Goal: Book appointment/travel/reservation

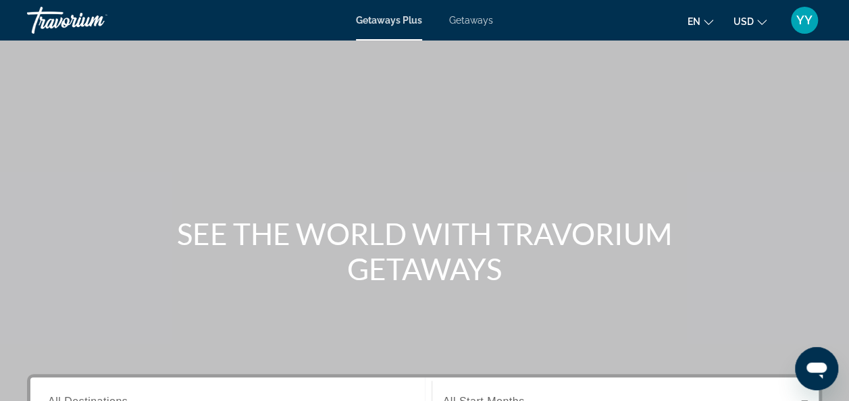
click at [469, 22] on span "Getaways" at bounding box center [471, 20] width 44 height 11
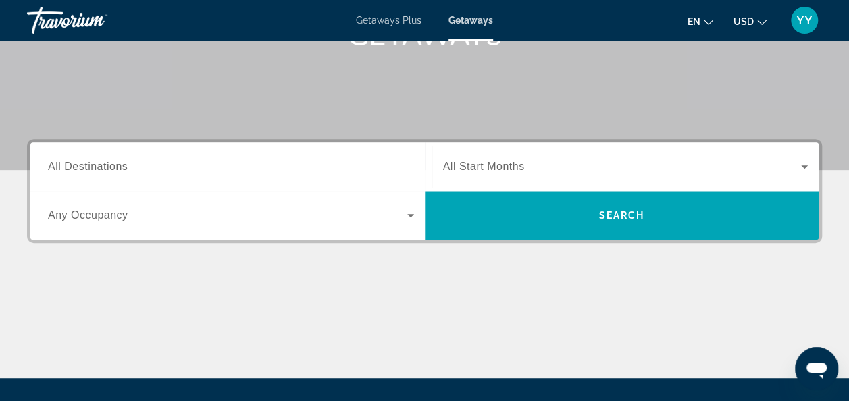
scroll to position [236, 0]
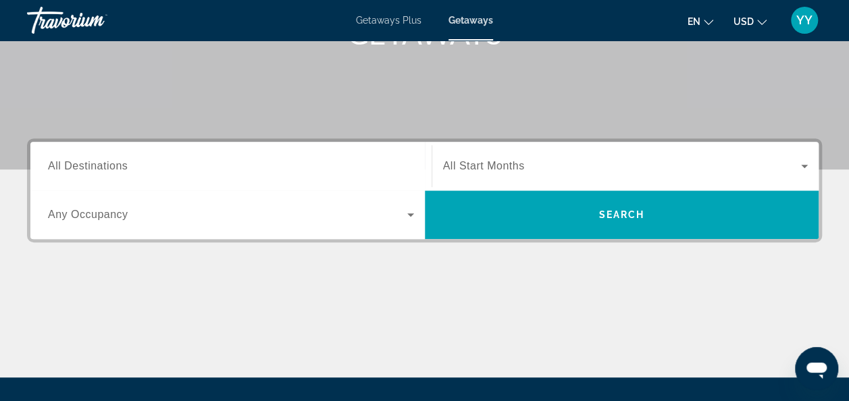
click at [278, 170] on input "Destination All Destinations" at bounding box center [231, 167] width 366 height 16
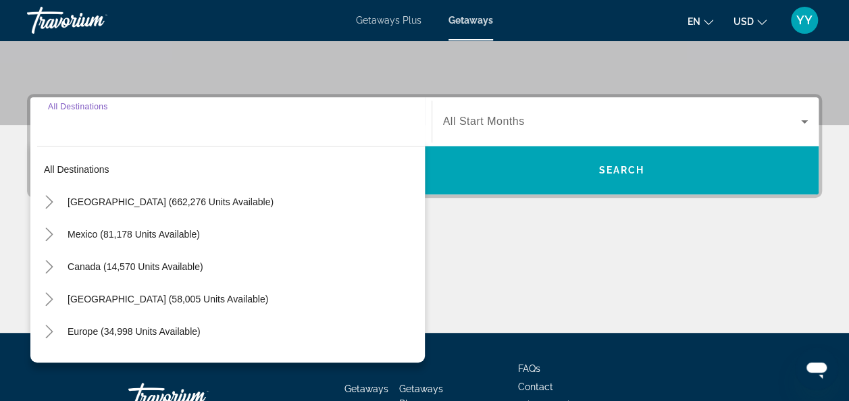
scroll to position [330, 0]
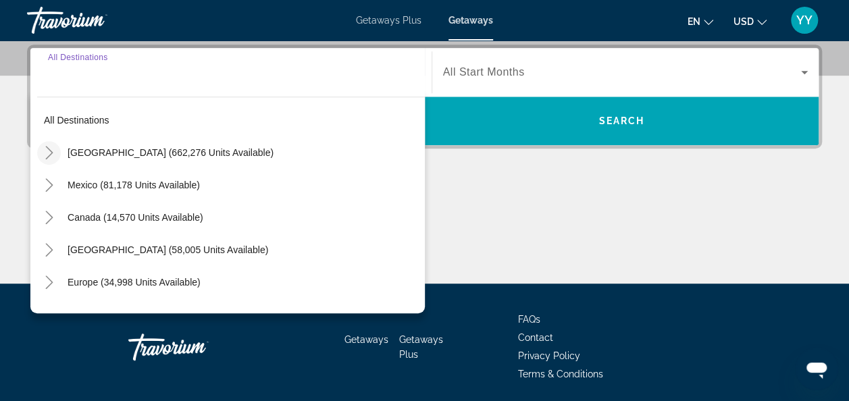
click at [45, 155] on icon "Toggle United States (662,276 units available)" at bounding box center [50, 153] width 14 height 14
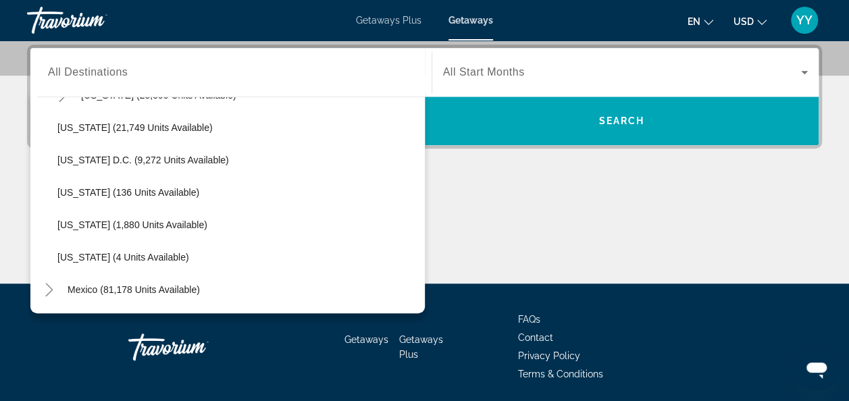
scroll to position [1356, 0]
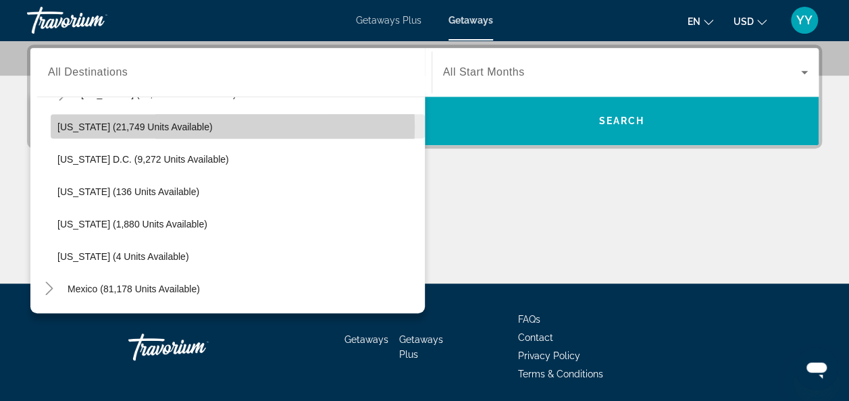
click at [113, 126] on span "[US_STATE] (21,749 units available)" at bounding box center [134, 126] width 155 height 11
type input "**********"
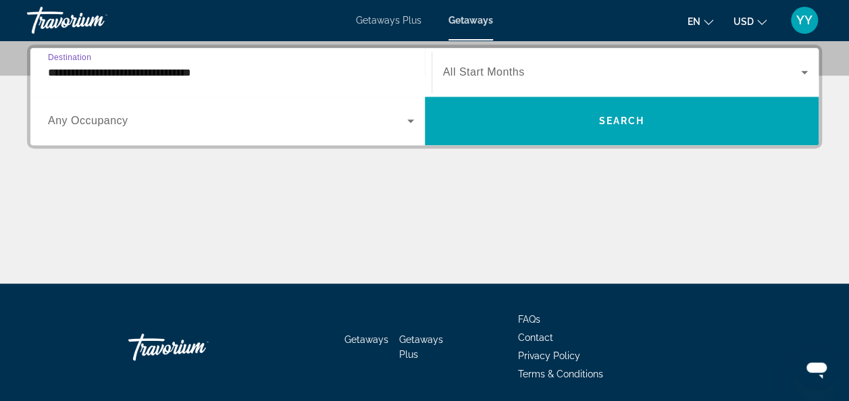
click at [736, 50] on div "Start Month All Start Months" at bounding box center [626, 72] width 388 height 49
click at [803, 74] on icon "Search widget" at bounding box center [805, 72] width 16 height 16
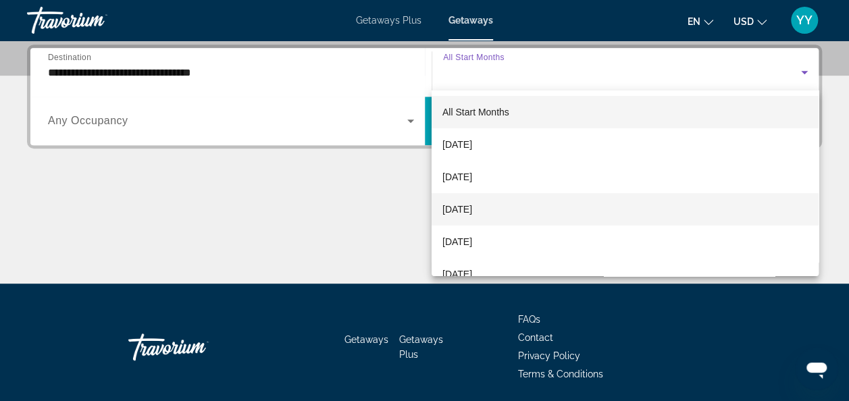
click at [536, 213] on mat-option "[DATE]" at bounding box center [625, 209] width 387 height 32
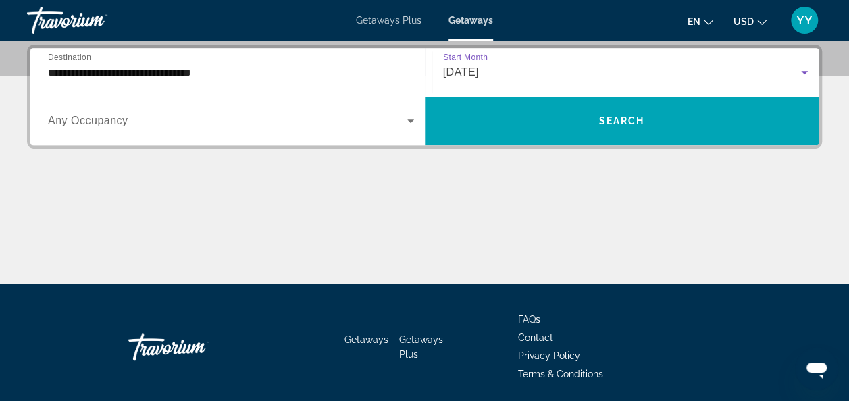
click at [293, 75] on input "**********" at bounding box center [231, 73] width 366 height 16
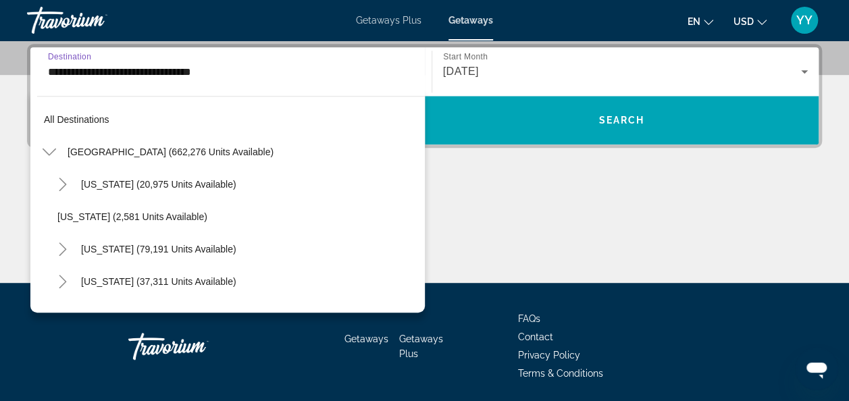
scroll to position [1281, 0]
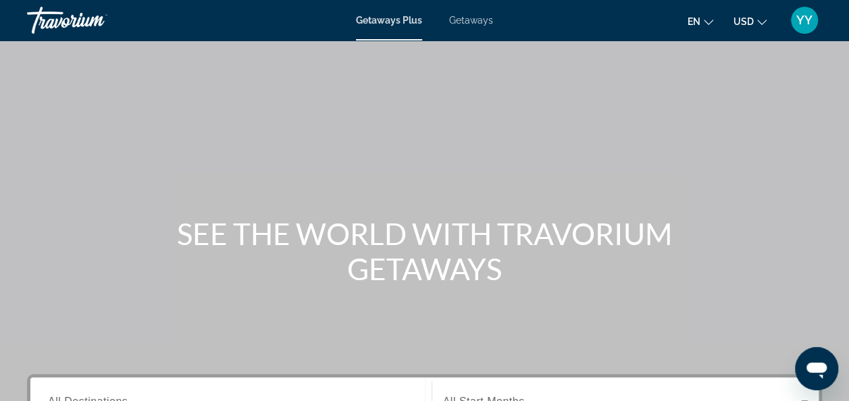
scroll to position [268, 0]
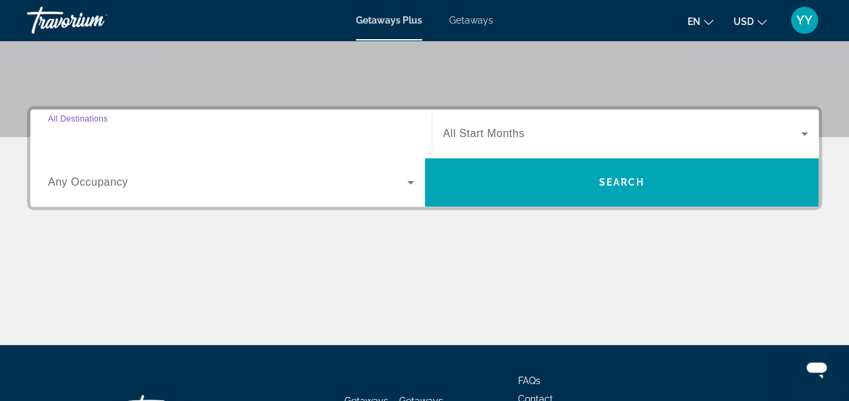
click at [217, 128] on input "Destination All Destinations" at bounding box center [231, 134] width 366 height 16
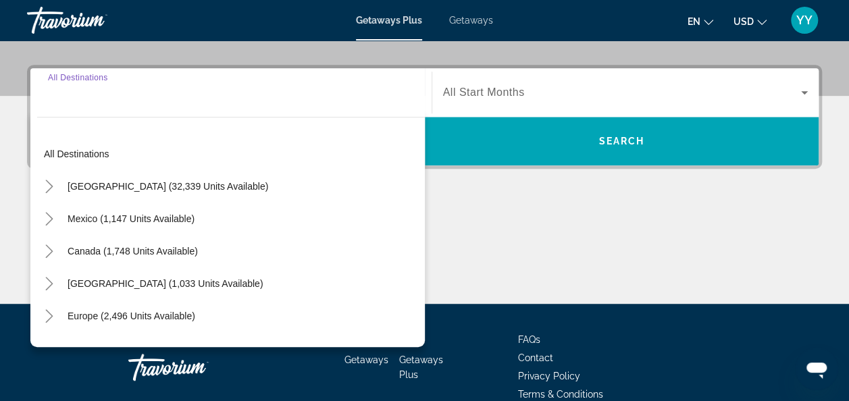
scroll to position [330, 0]
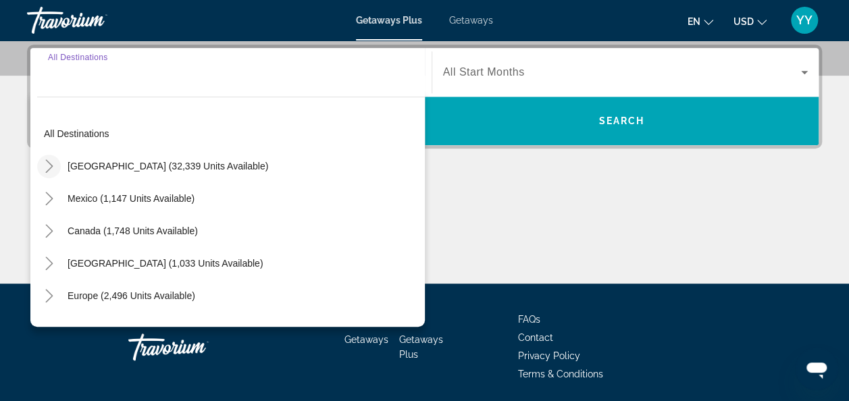
click at [49, 171] on icon "Toggle United States (32,339 units available)" at bounding box center [50, 166] width 14 height 14
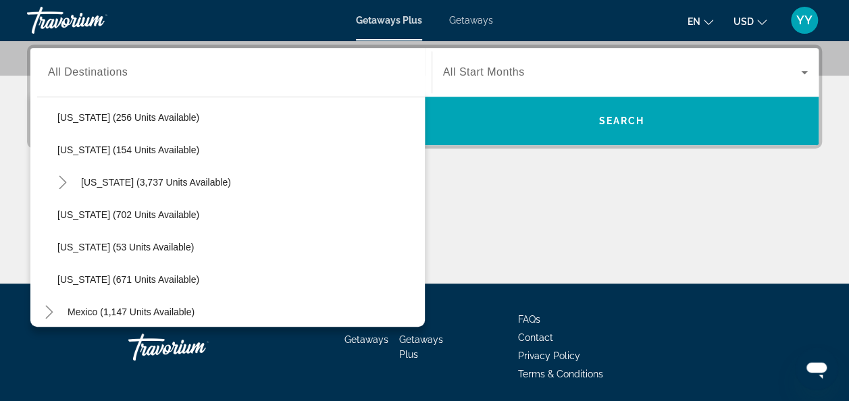
scroll to position [1149, 0]
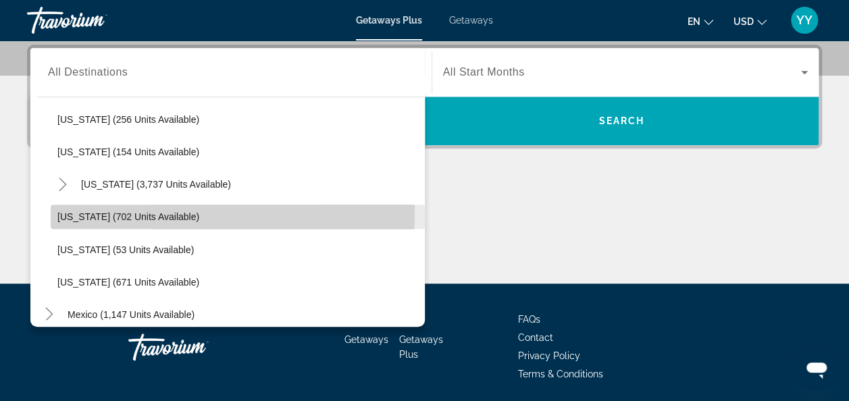
click at [111, 212] on span "[US_STATE] (702 units available)" at bounding box center [128, 217] width 142 height 11
type input "**********"
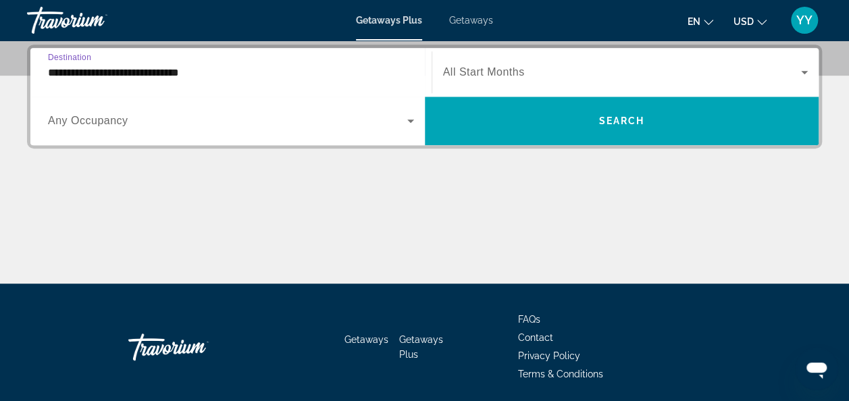
click at [805, 74] on icon "Search widget" at bounding box center [805, 72] width 16 height 16
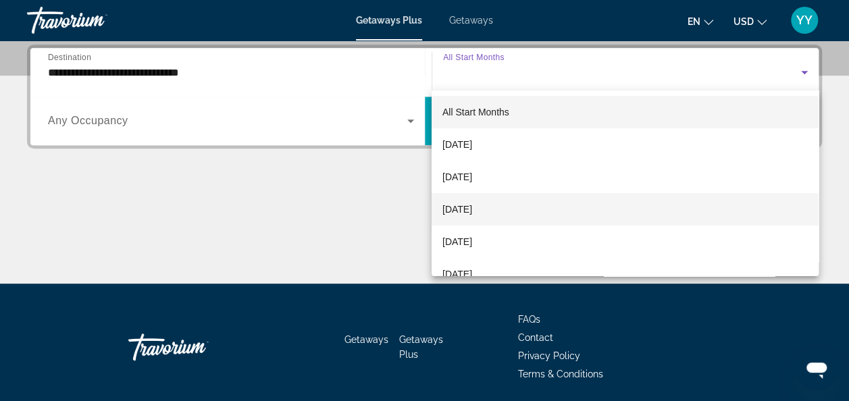
click at [472, 209] on span "[DATE]" at bounding box center [458, 209] width 30 height 16
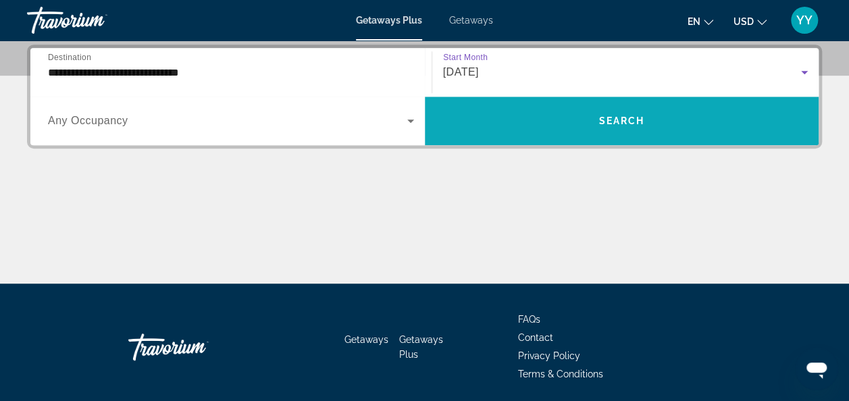
click at [511, 128] on span "Search widget" at bounding box center [622, 121] width 395 height 32
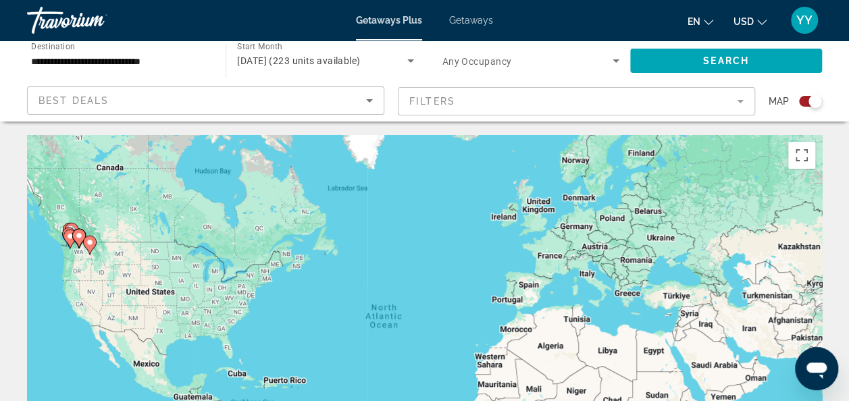
click at [741, 97] on mat-form-field "Filters" at bounding box center [576, 101] width 357 height 28
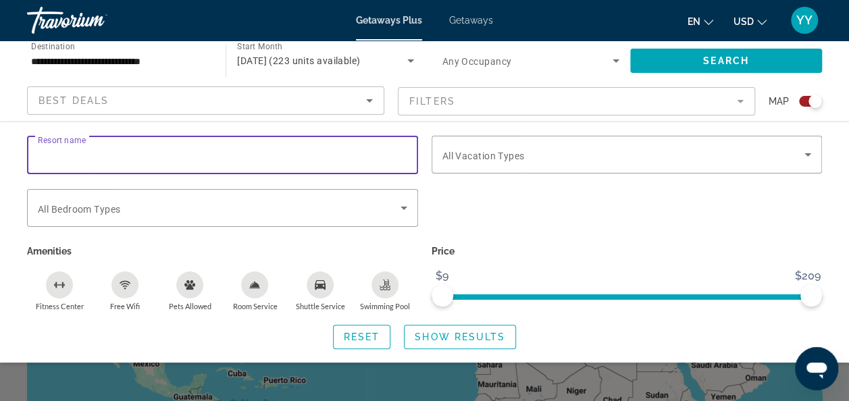
click at [199, 155] on input "Resort name" at bounding box center [223, 155] width 370 height 16
type input "**********"
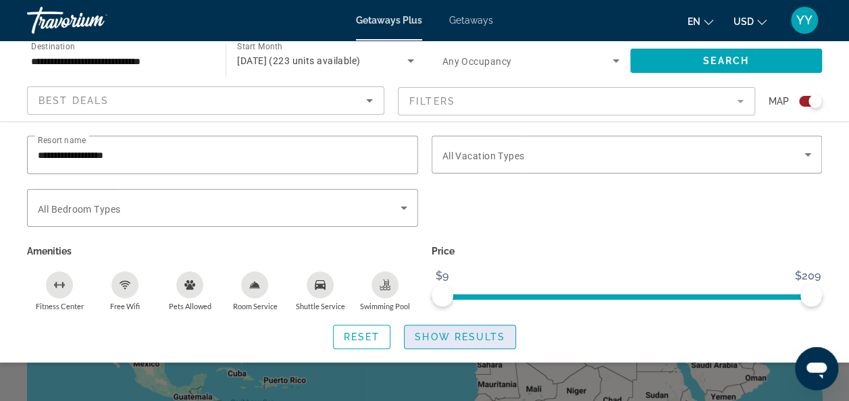
click at [441, 333] on span "Show Results" at bounding box center [460, 337] width 91 height 11
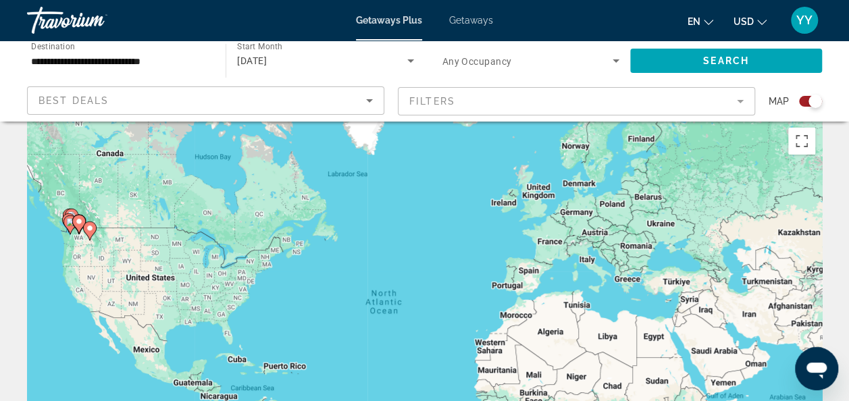
scroll to position [17, 0]
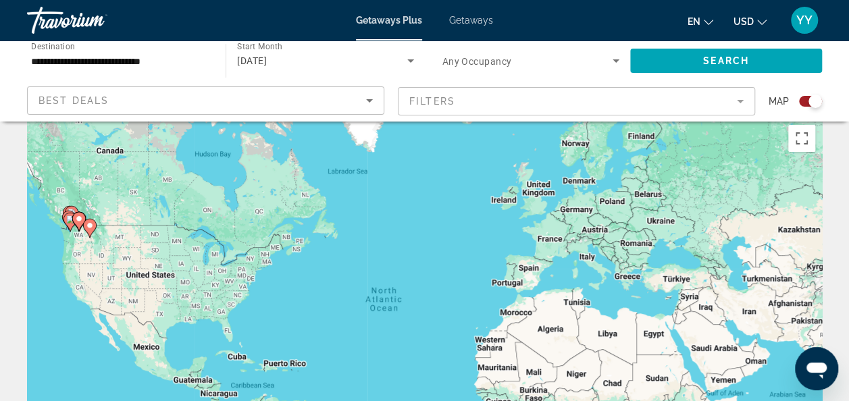
click at [468, 25] on span "Getaways" at bounding box center [471, 20] width 44 height 11
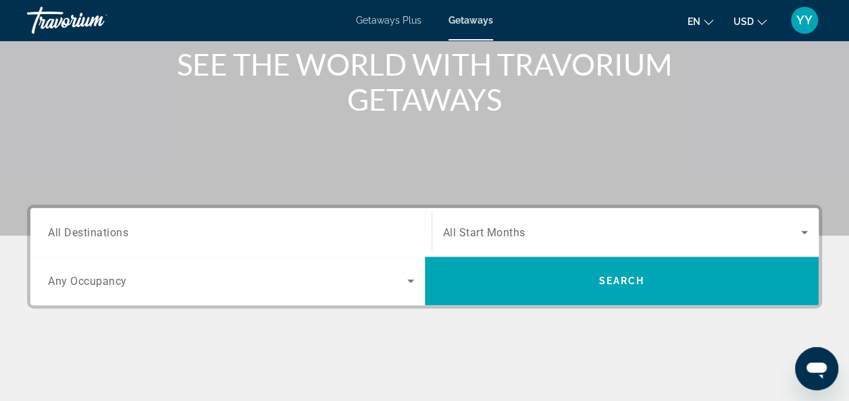
scroll to position [174, 0]
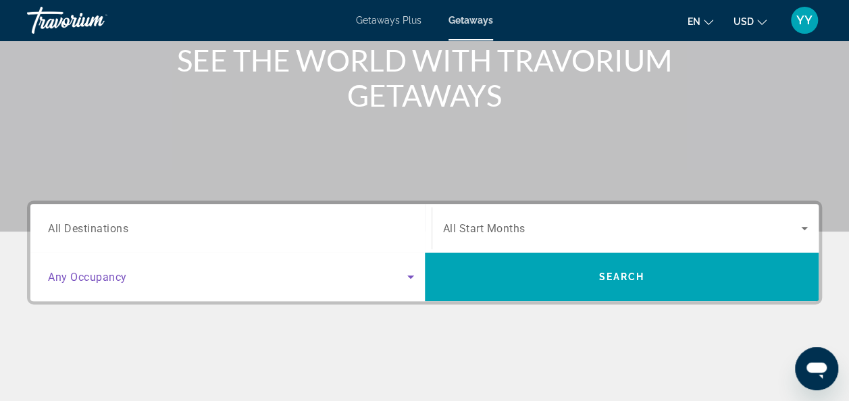
click at [412, 276] on icon "Search widget" at bounding box center [410, 277] width 7 height 3
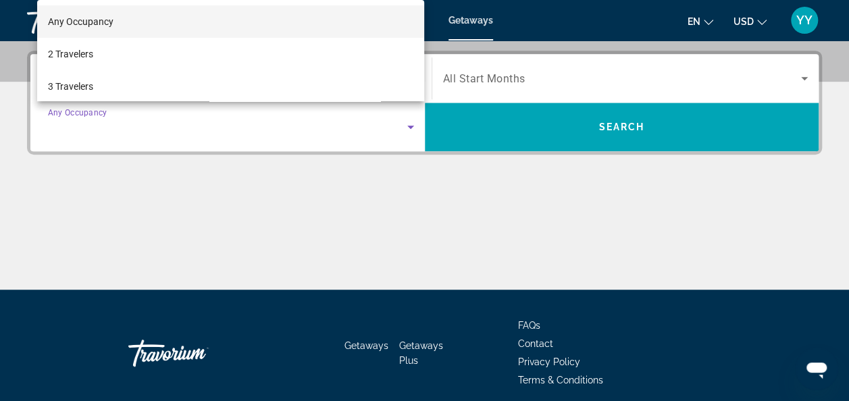
scroll to position [330, 0]
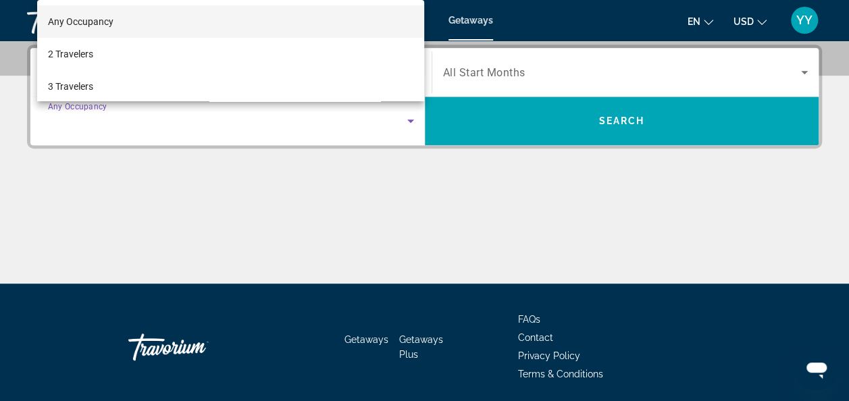
click at [259, 234] on div at bounding box center [424, 200] width 849 height 401
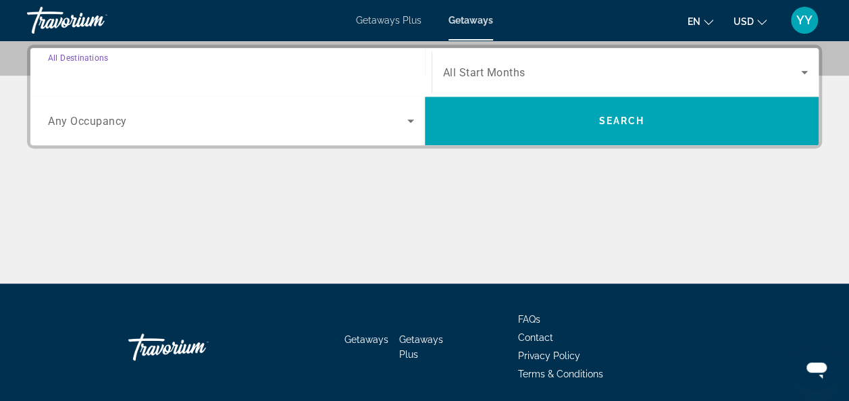
click at [224, 72] on input "Destination All Destinations" at bounding box center [231, 73] width 366 height 16
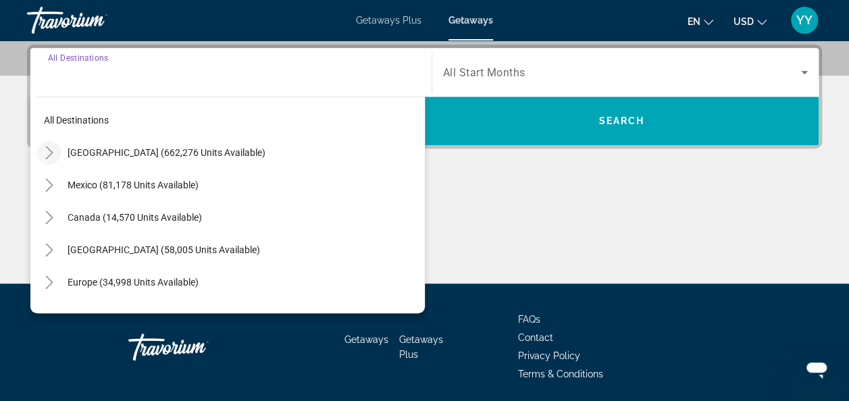
click at [43, 153] on icon "Toggle United States (662,276 units available)" at bounding box center [50, 153] width 14 height 14
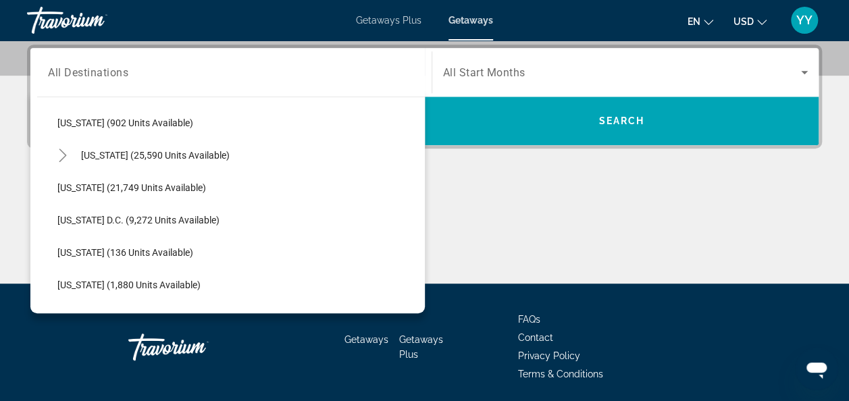
scroll to position [1292, 0]
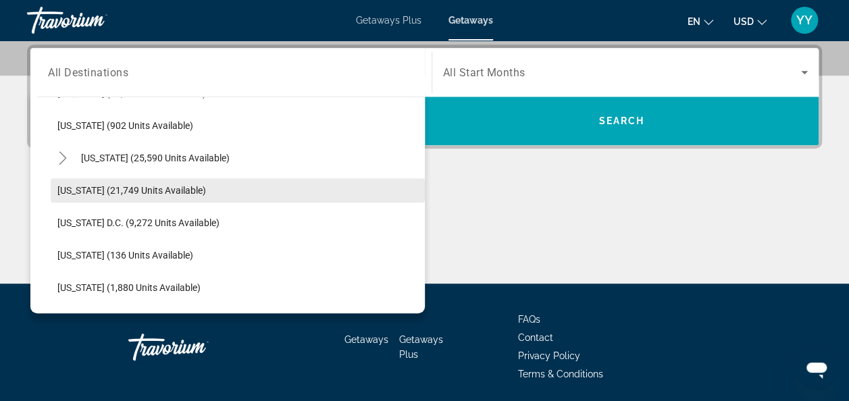
click at [120, 186] on span "[US_STATE] (21,749 units available)" at bounding box center [131, 190] width 149 height 11
type input "**********"
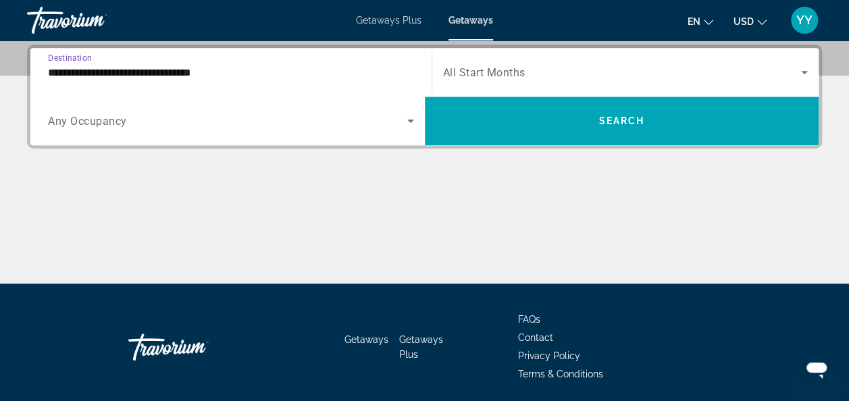
click at [804, 74] on icon "Search widget" at bounding box center [805, 72] width 16 height 16
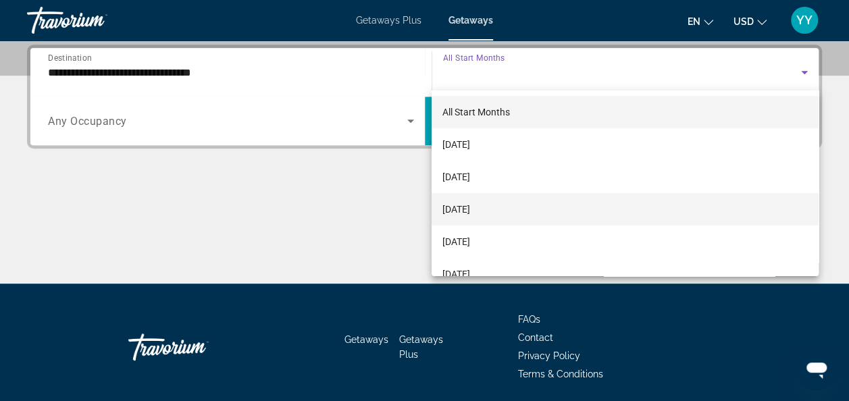
click at [462, 217] on span "[DATE]" at bounding box center [457, 209] width 28 height 16
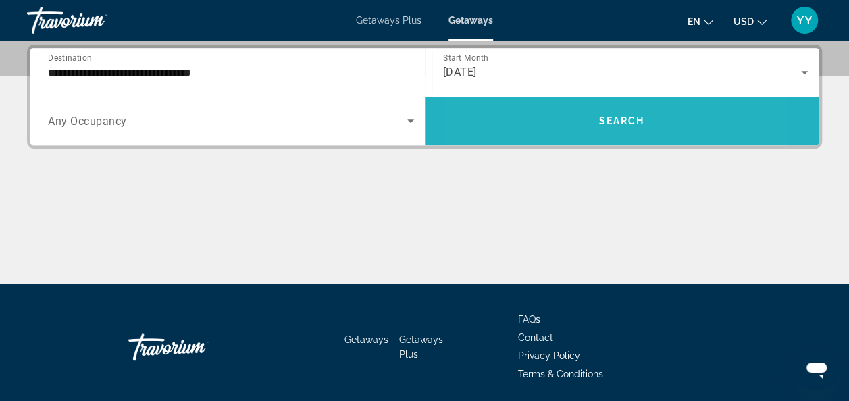
click at [547, 136] on span "Search widget" at bounding box center [622, 121] width 395 height 49
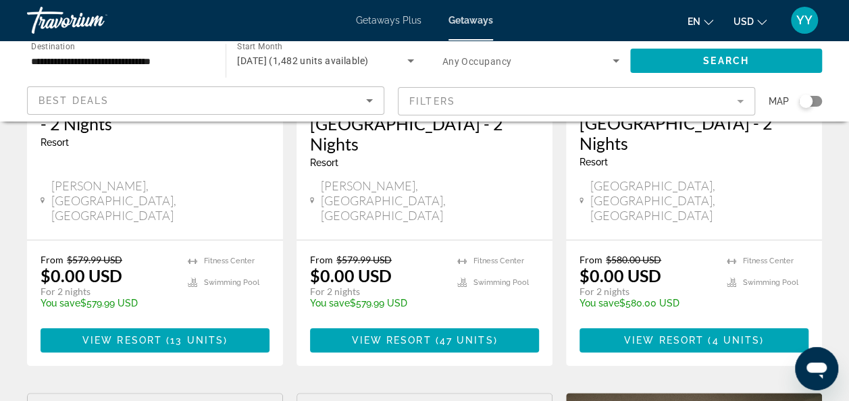
scroll to position [307, 0]
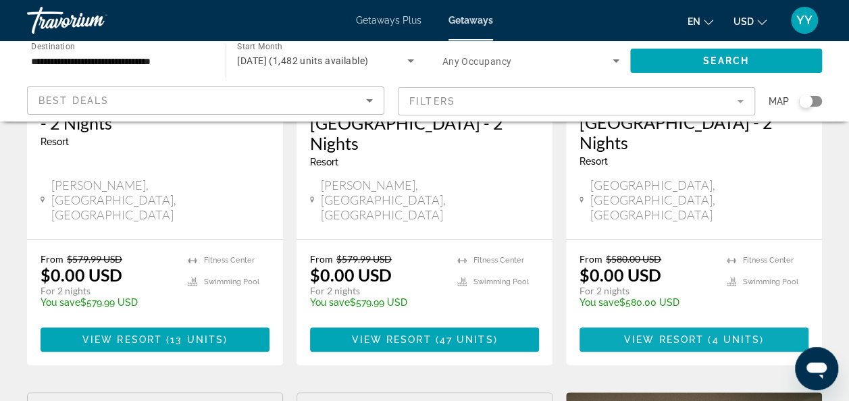
click at [635, 334] on span "View Resort" at bounding box center [664, 339] width 80 height 11
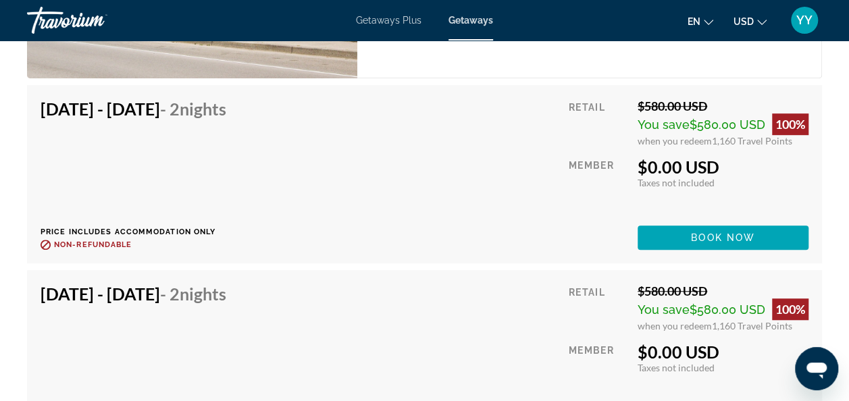
scroll to position [2900, 0]
